Goal: Check status: Check status

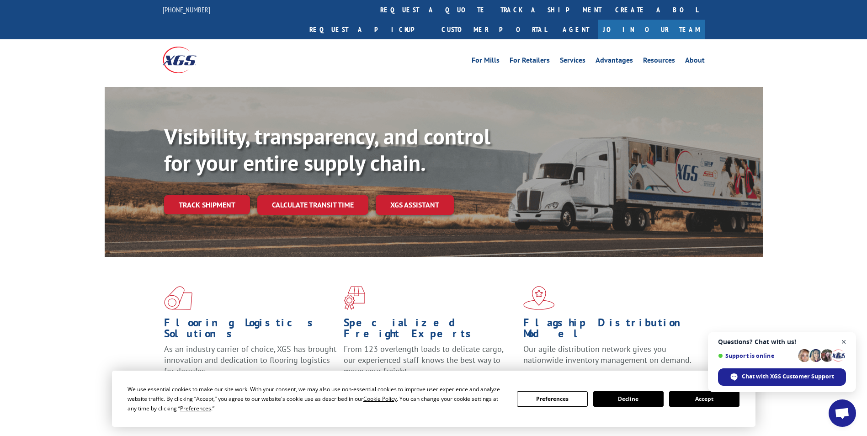
click at [843, 341] on span "Open chat" at bounding box center [843, 341] width 11 height 11
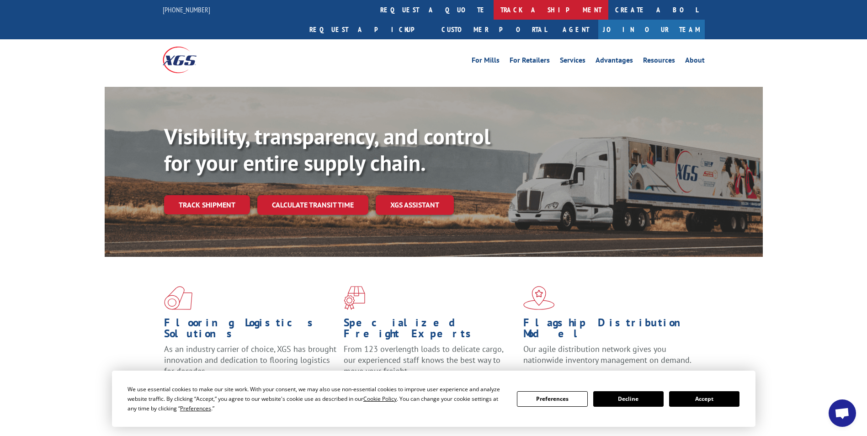
click at [493, 12] on link "track a shipment" at bounding box center [550, 10] width 115 height 20
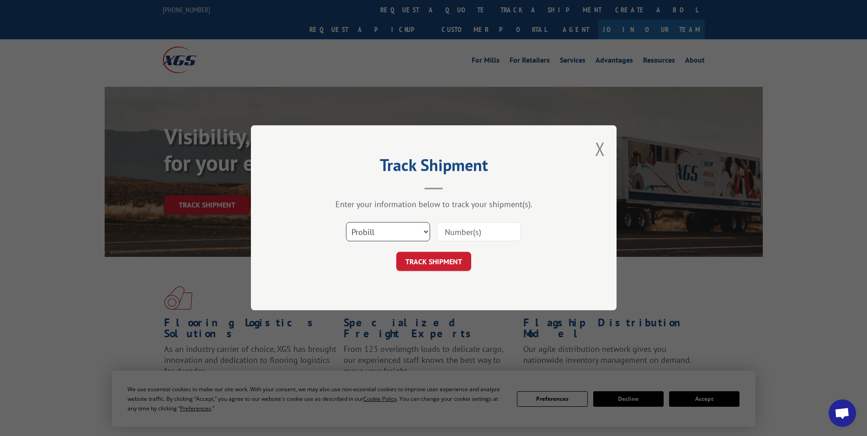
click at [403, 223] on select "Select category... Probill BOL PO" at bounding box center [388, 231] width 84 height 19
select select "po"
click at [346, 222] on select "Select category... Probill BOL PO" at bounding box center [388, 231] width 84 height 19
click at [470, 228] on input at bounding box center [479, 231] width 84 height 19
type input "1684MG"
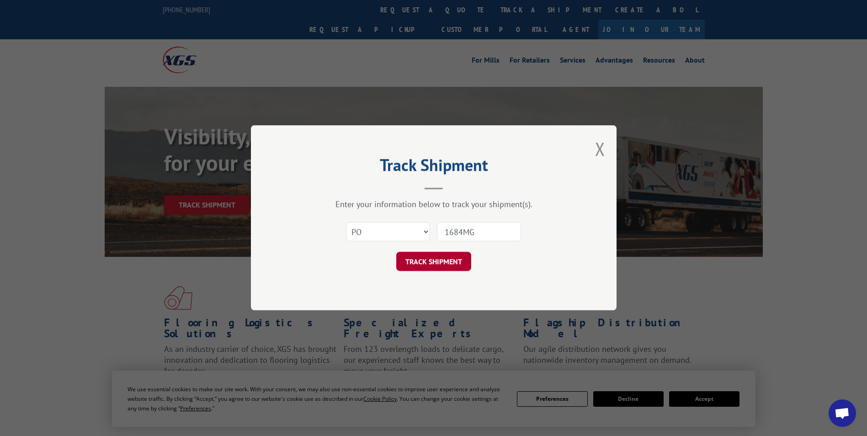
click at [434, 264] on button "TRACK SHIPMENT" at bounding box center [433, 261] width 75 height 19
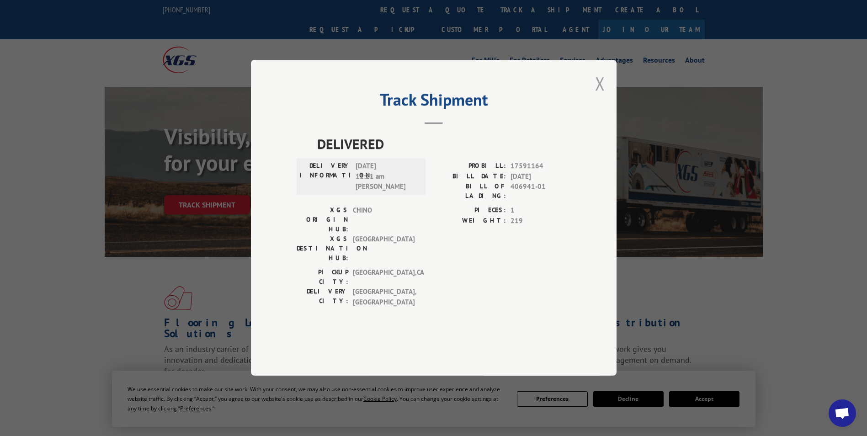
click at [597, 95] on button "Close modal" at bounding box center [600, 83] width 10 height 24
